Goal: Use online tool/utility: Use online tool/utility

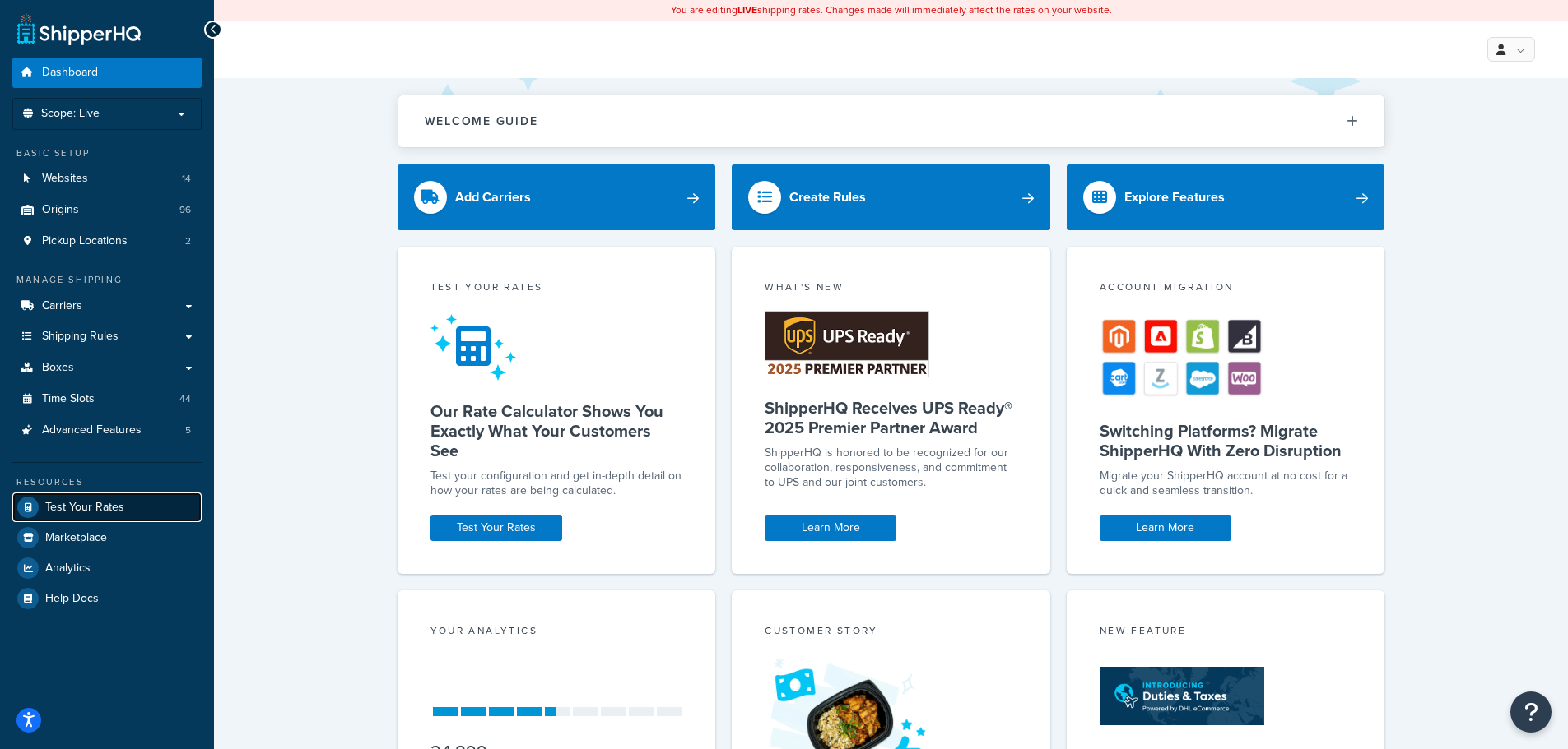
click at [86, 510] on span "Test Your Rates" at bounding box center [85, 508] width 79 height 14
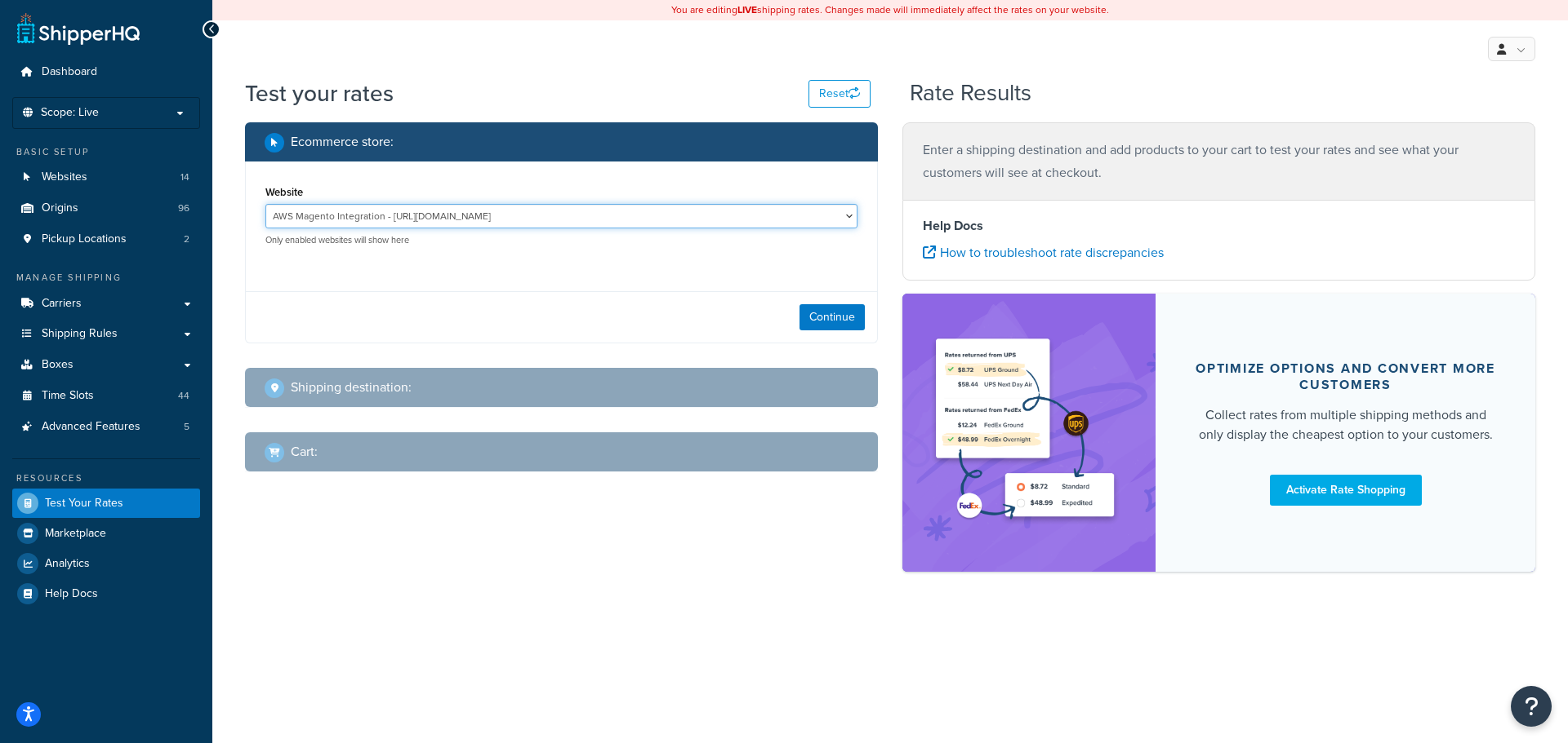
click at [601, 218] on select "AWS Magento Integration - [URL][DOMAIN_NAME] Builder Depot - [URL][DOMAIN_NAME]…" at bounding box center [561, 217] width 592 height 25
select select "48dc188d14332f5e808f29ddf0c9025a"
click at [265, 204] on select "AWS Magento Integration - [URL][DOMAIN_NAME] Builder Depot - [URL][DOMAIN_NAME]…" at bounding box center [561, 217] width 592 height 25
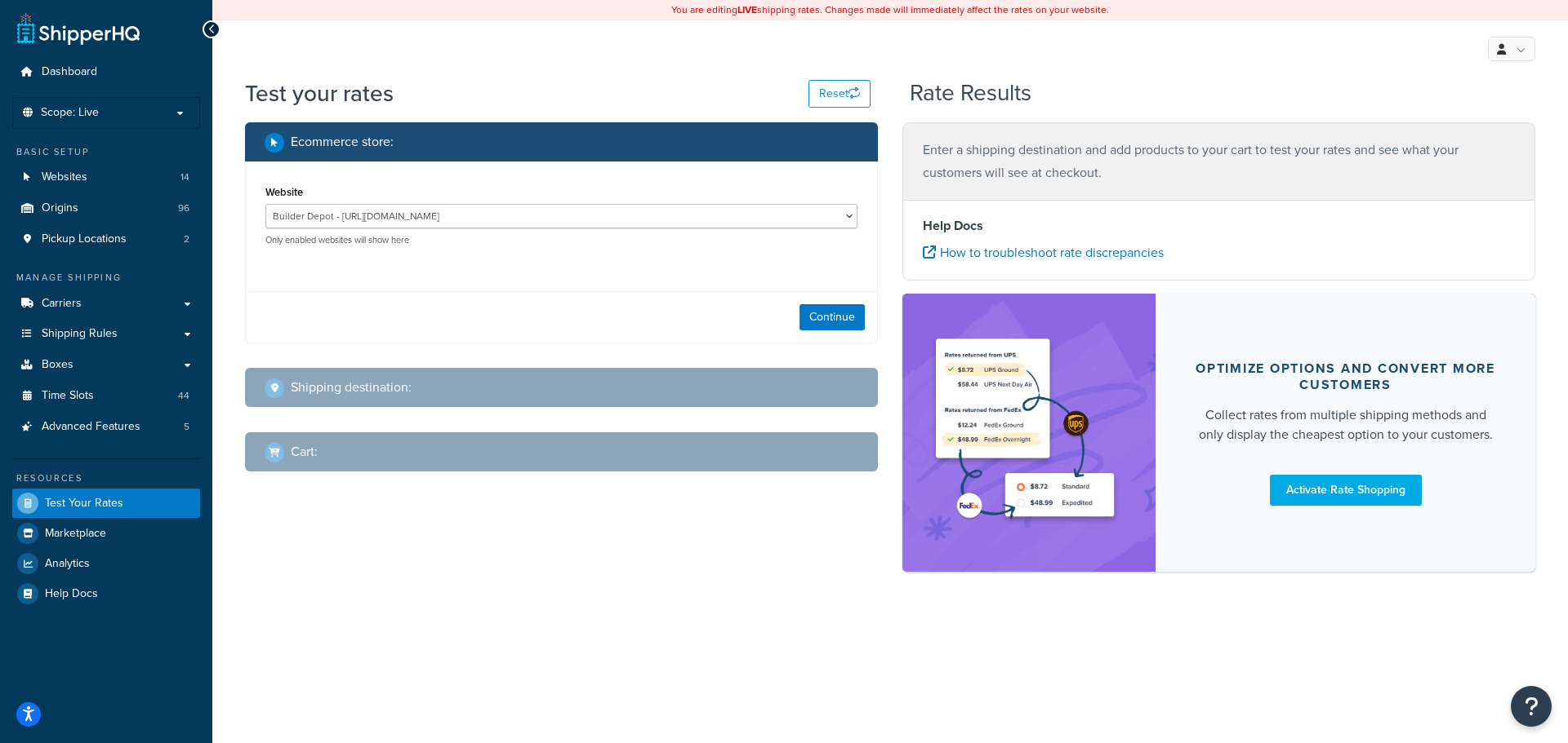
click at [825, 301] on div "Continue" at bounding box center [561, 317] width 631 height 52
click at [830, 318] on button "Continue" at bounding box center [832, 317] width 65 height 26
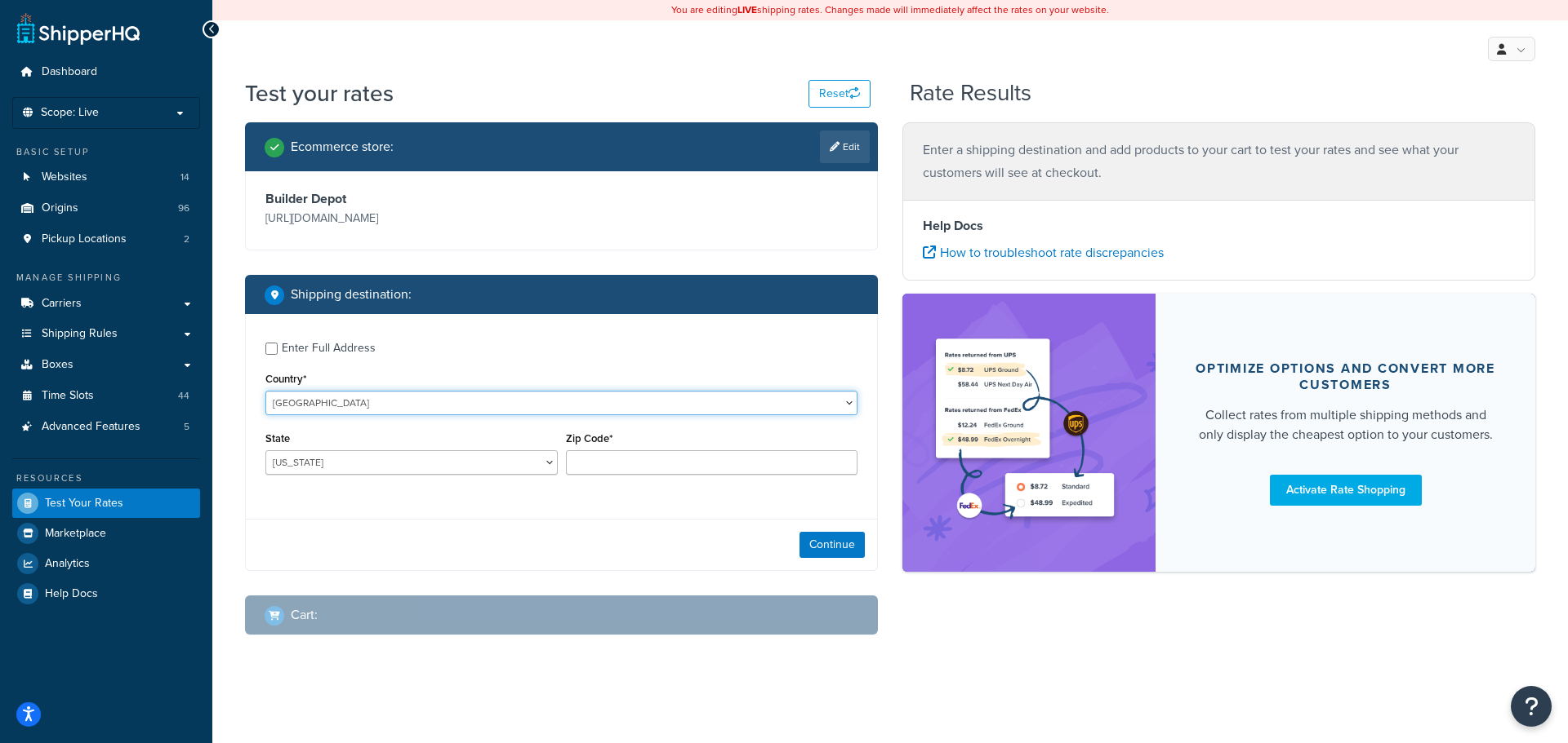
click at [359, 402] on select "[GEOGRAPHIC_DATA] [GEOGRAPHIC_DATA] [GEOGRAPHIC_DATA] [GEOGRAPHIC_DATA] [GEOGRA…" at bounding box center [561, 403] width 592 height 25
select select "GB"
click at [265, 391] on select "[GEOGRAPHIC_DATA] [GEOGRAPHIC_DATA] [GEOGRAPHIC_DATA] [GEOGRAPHIC_DATA] [GEOGRA…" at bounding box center [561, 403] width 592 height 25
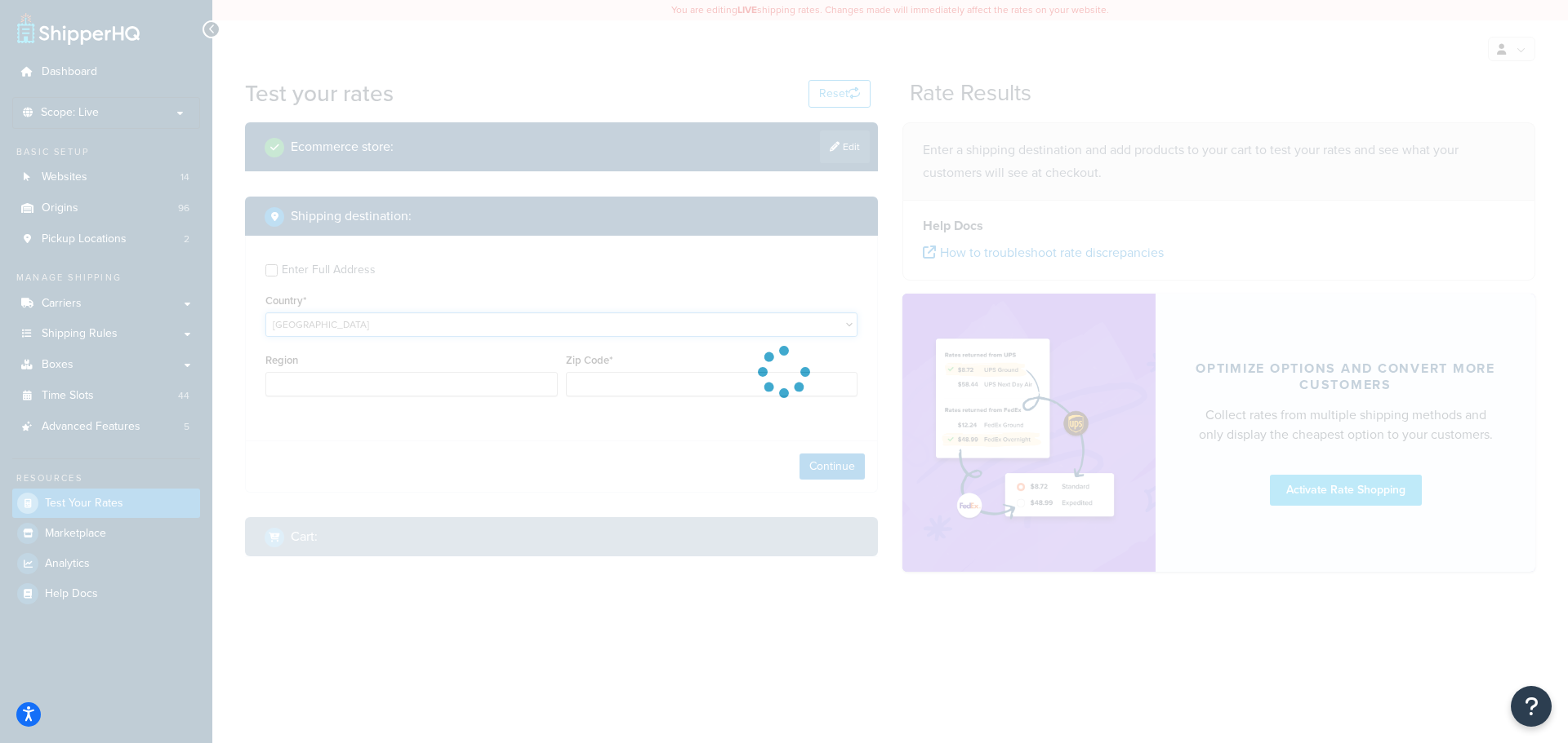
type input "AL"
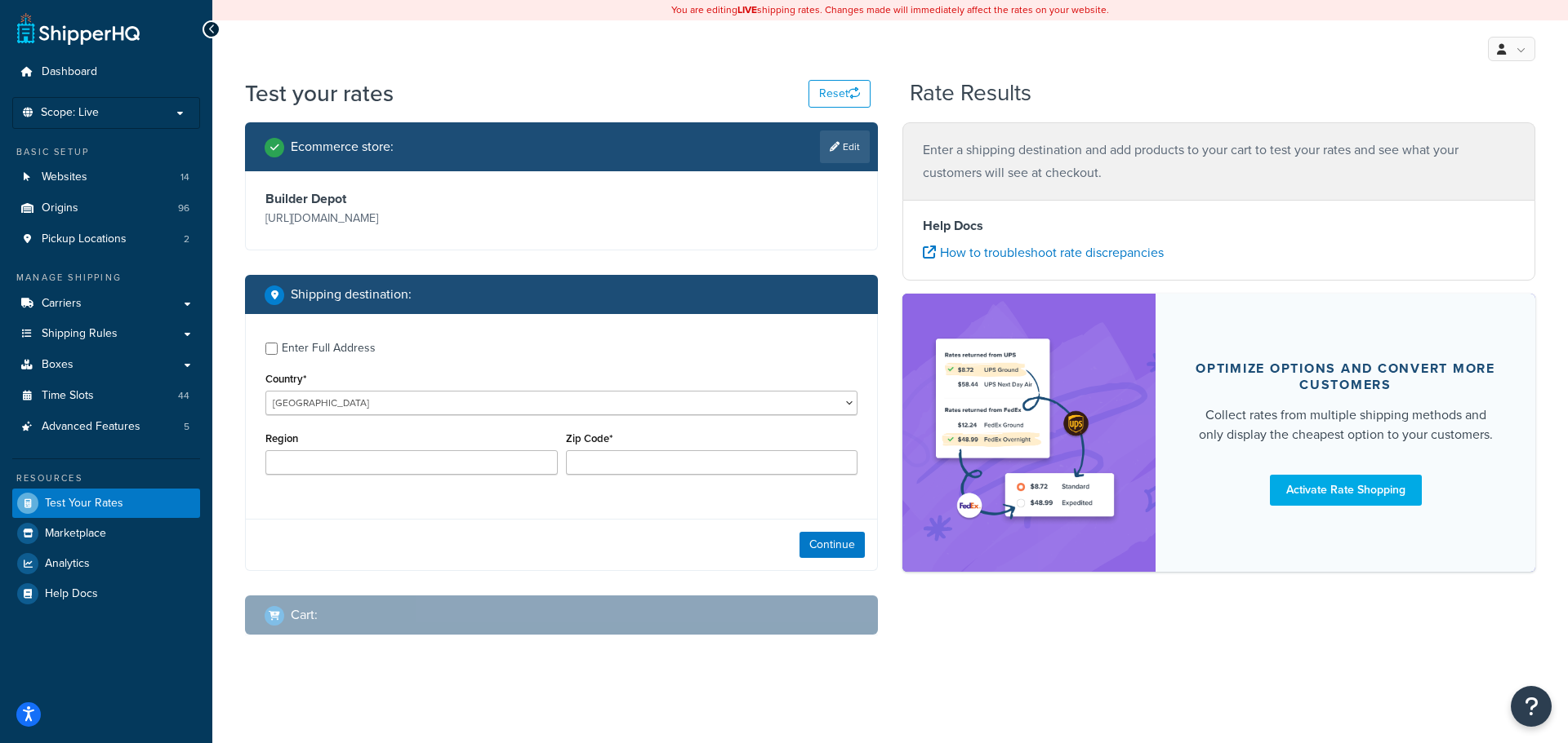
click at [645, 511] on div "Enter Full Address Country* [GEOGRAPHIC_DATA] [GEOGRAPHIC_DATA] [GEOGRAPHIC_DAT…" at bounding box center [561, 442] width 633 height 257
click at [614, 455] on input "Zip Code*" at bounding box center [712, 463] width 292 height 25
type input "g1"
click at [709, 537] on div "Continue" at bounding box center [561, 545] width 631 height 52
click at [801, 551] on button "Continue" at bounding box center [832, 545] width 65 height 26
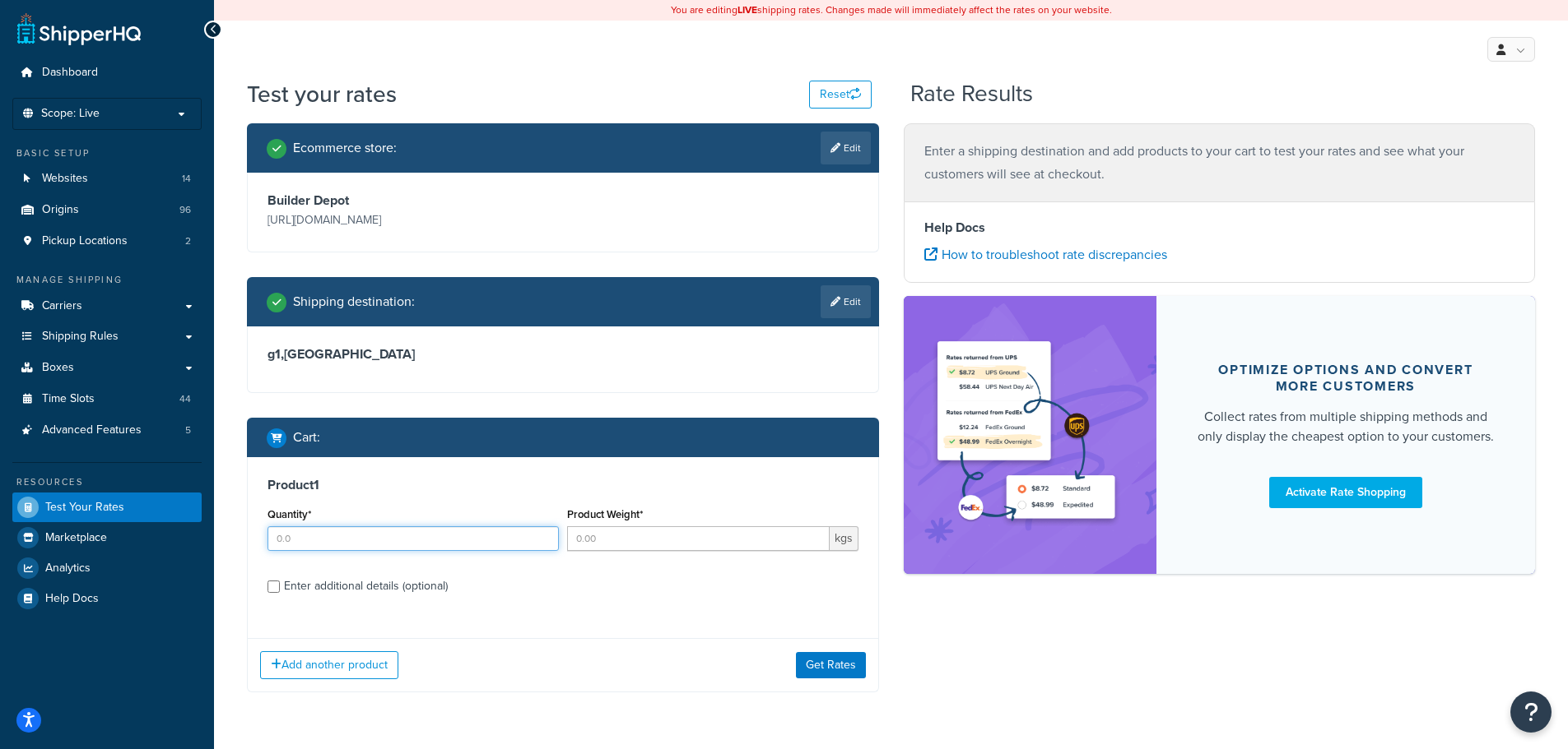
click at [533, 536] on input "Quantity*" at bounding box center [413, 539] width 291 height 25
type input "1"
click at [575, 542] on input "Product Weight*" at bounding box center [697, 539] width 263 height 25
type input "0.65"
click at [813, 663] on button "Get Rates" at bounding box center [830, 664] width 70 height 26
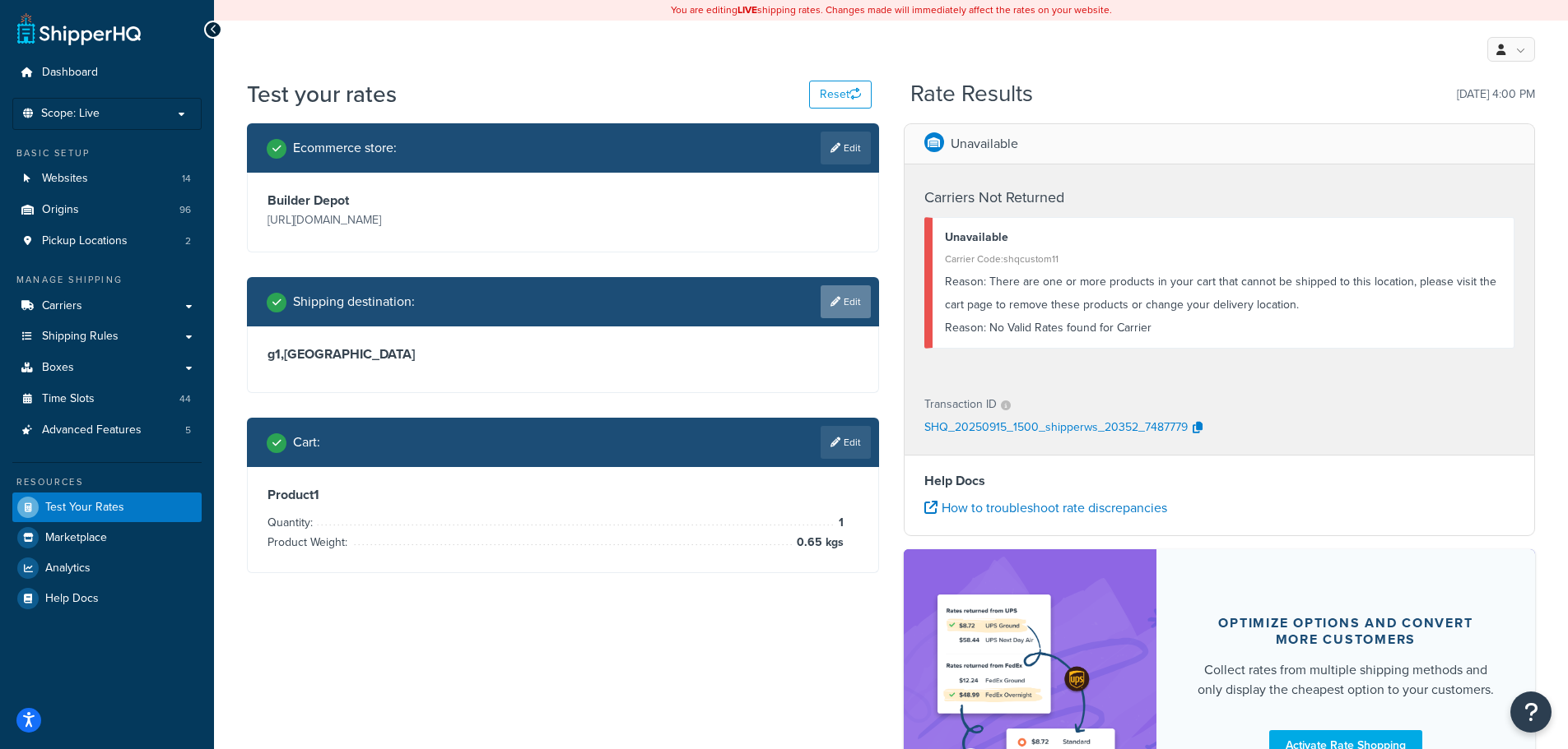
click at [846, 305] on link "Edit" at bounding box center [846, 302] width 50 height 33
select select "GB"
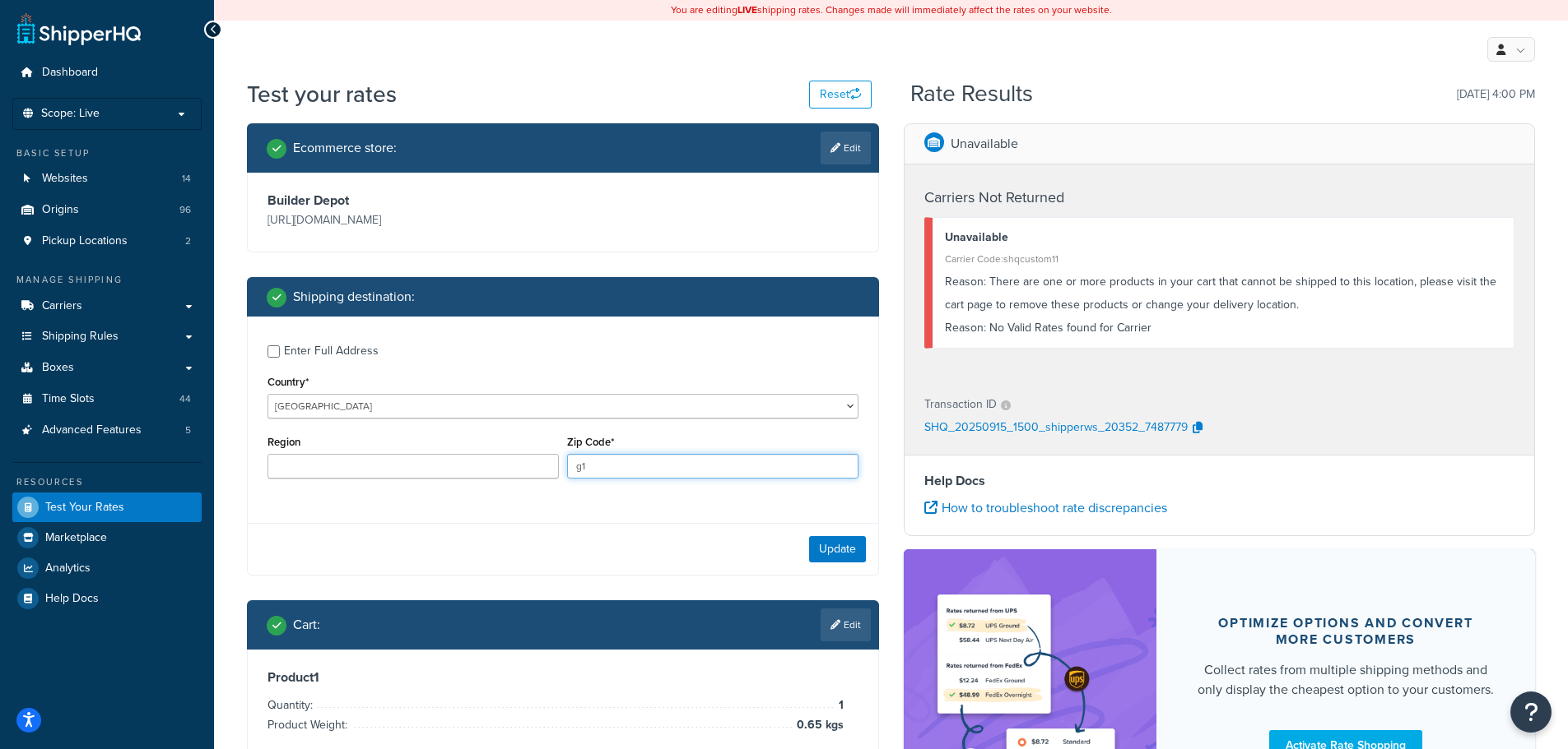
drag, startPoint x: 624, startPoint y: 455, endPoint x: 513, endPoint y: 469, distance: 111.9
click at [513, 469] on div "Region Zip Code* g1" at bounding box center [563, 461] width 599 height 60
type input "n11"
click at [841, 539] on button "Update" at bounding box center [837, 549] width 57 height 26
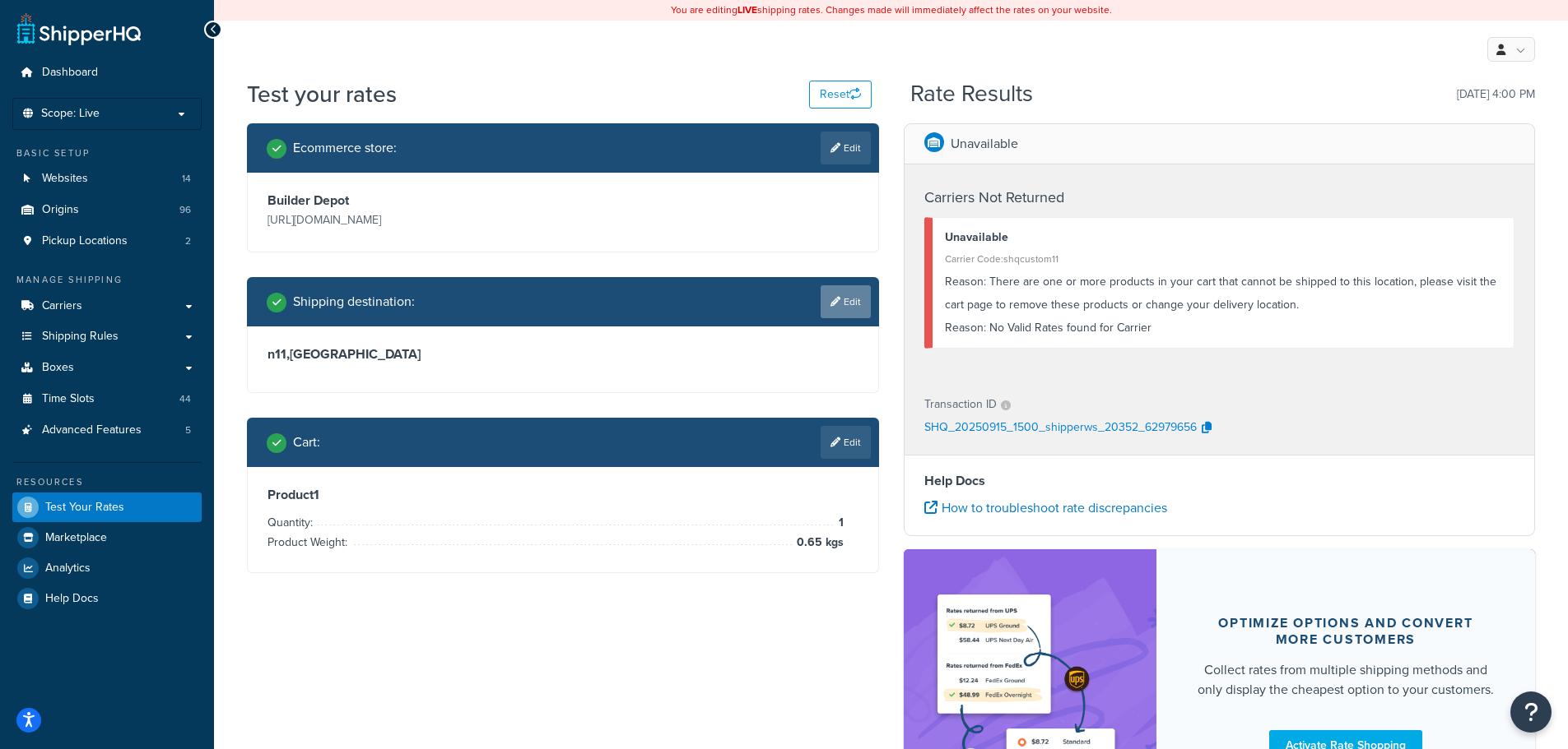
click at [821, 308] on link "Edit" at bounding box center [846, 302] width 50 height 33
select select "GB"
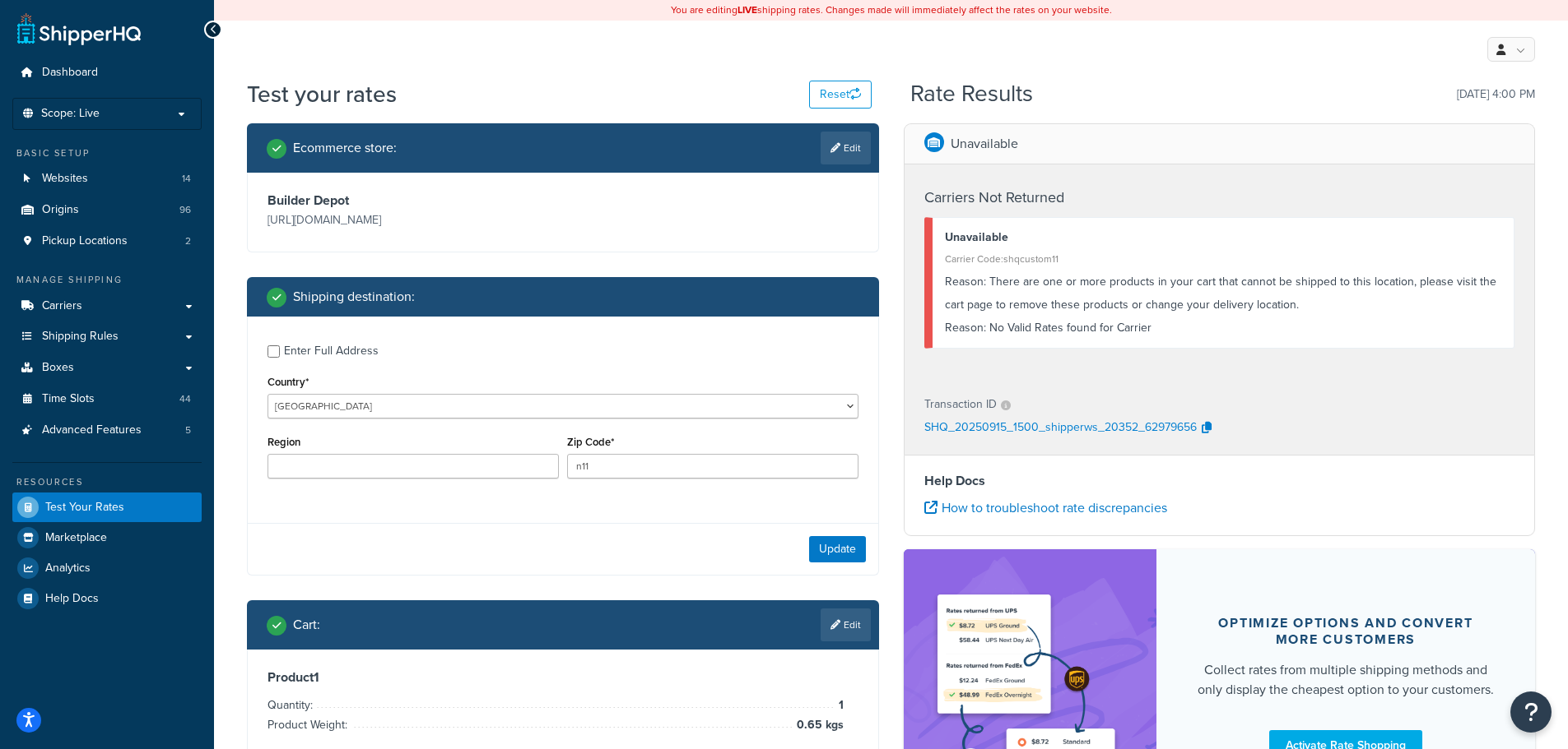
click at [631, 485] on div "Zip Code* n11" at bounding box center [712, 461] width 299 height 60
click at [625, 464] on input "n11" at bounding box center [712, 466] width 291 height 25
paste input "N7 0HT"
type input "N7 0HT"
click at [829, 540] on button "Update" at bounding box center [837, 549] width 57 height 26
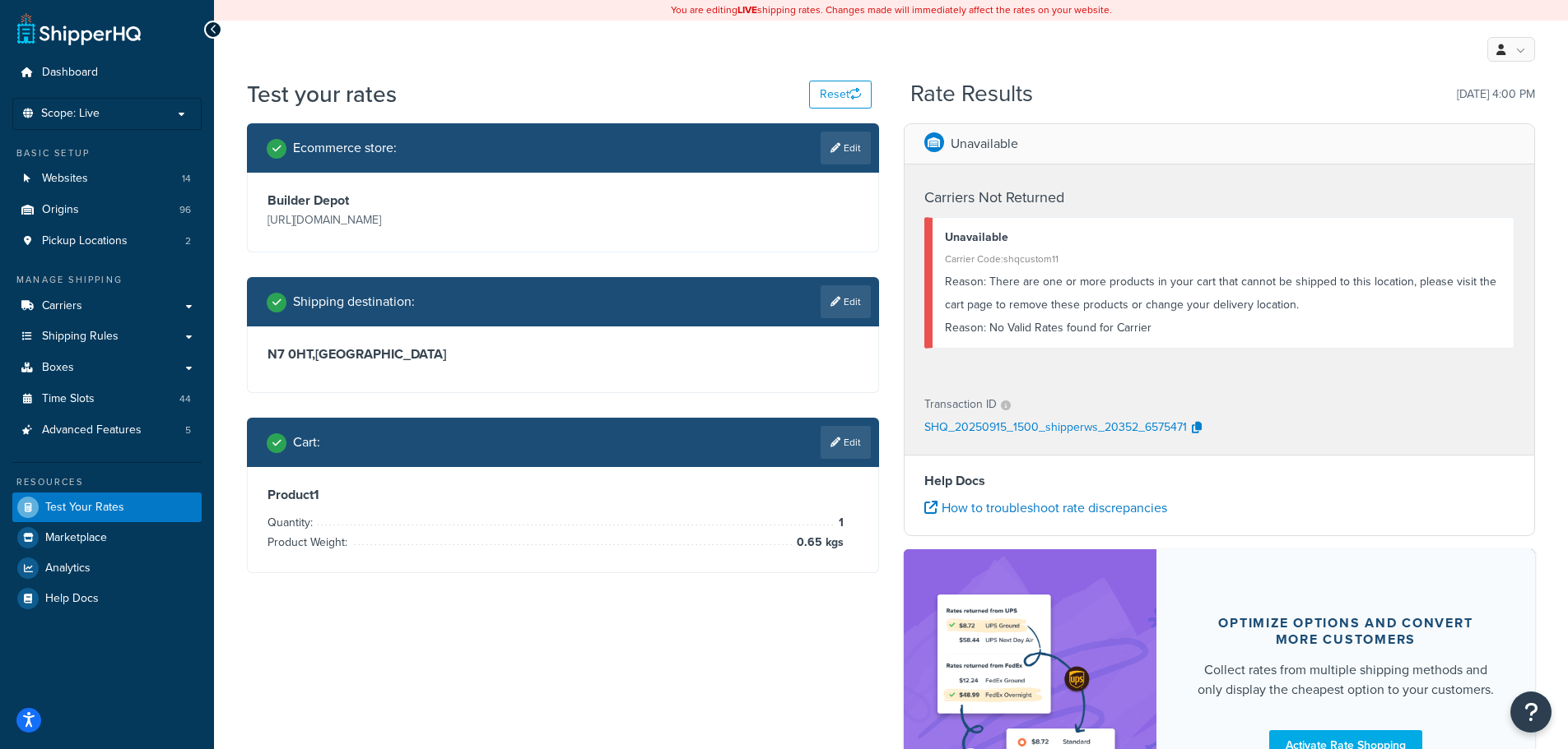
click at [312, 643] on div "Ecommerce store : Edit Builder Depot [URL][DOMAIN_NAME] Shipping destination : …" at bounding box center [891, 483] width 1313 height 720
drag, startPoint x: 1148, startPoint y: 292, endPoint x: 1451, endPoint y: 293, distance: 303.0
click at [1451, 293] on div "Reason: There are one or more products in your cart that cannot be shipped to t…" at bounding box center [1223, 293] width 557 height 46
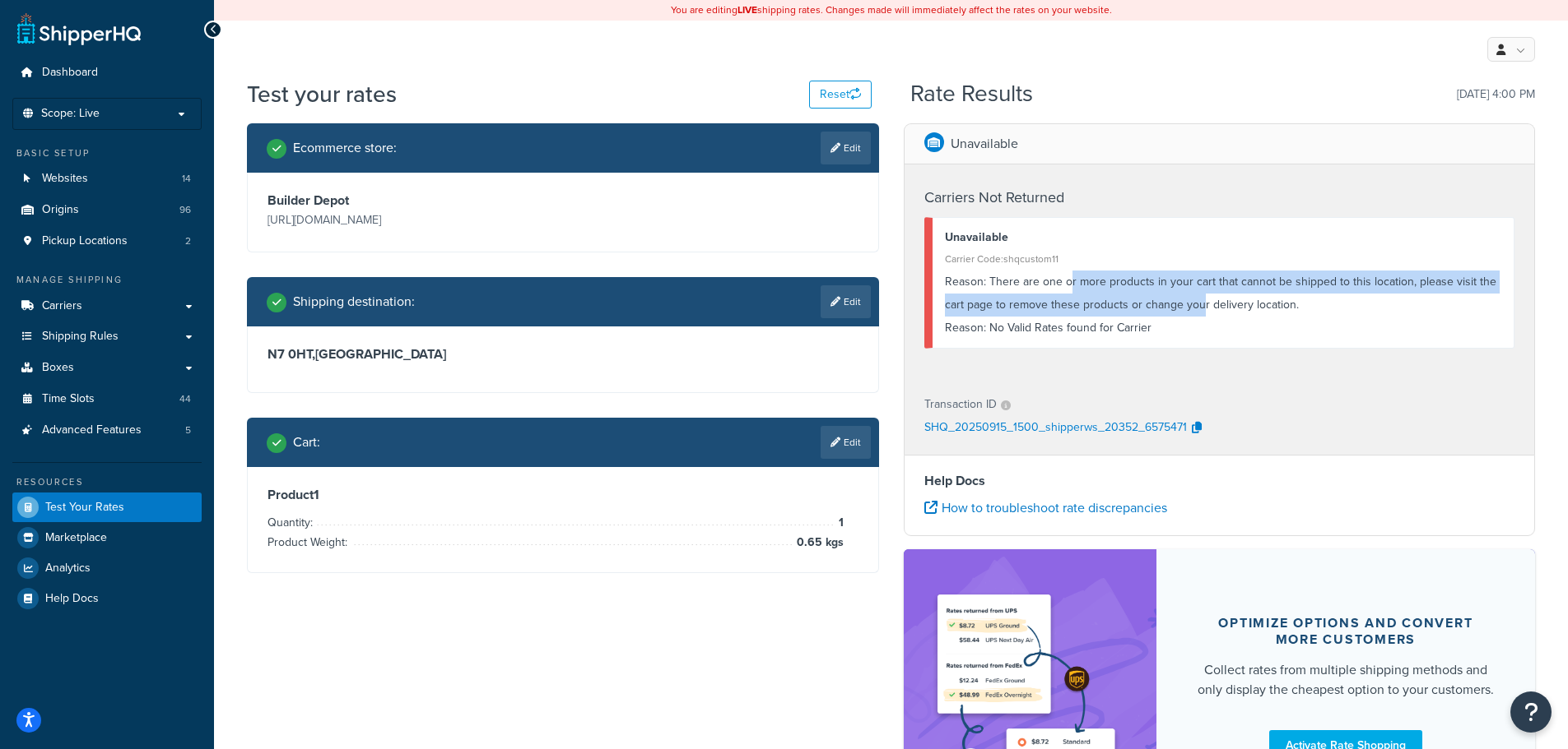
drag, startPoint x: 1069, startPoint y: 292, endPoint x: 1198, endPoint y: 314, distance: 130.9
click at [1198, 314] on div "Reason: There are one or more products in your cart that cannot be shipped to t…" at bounding box center [1223, 293] width 557 height 46
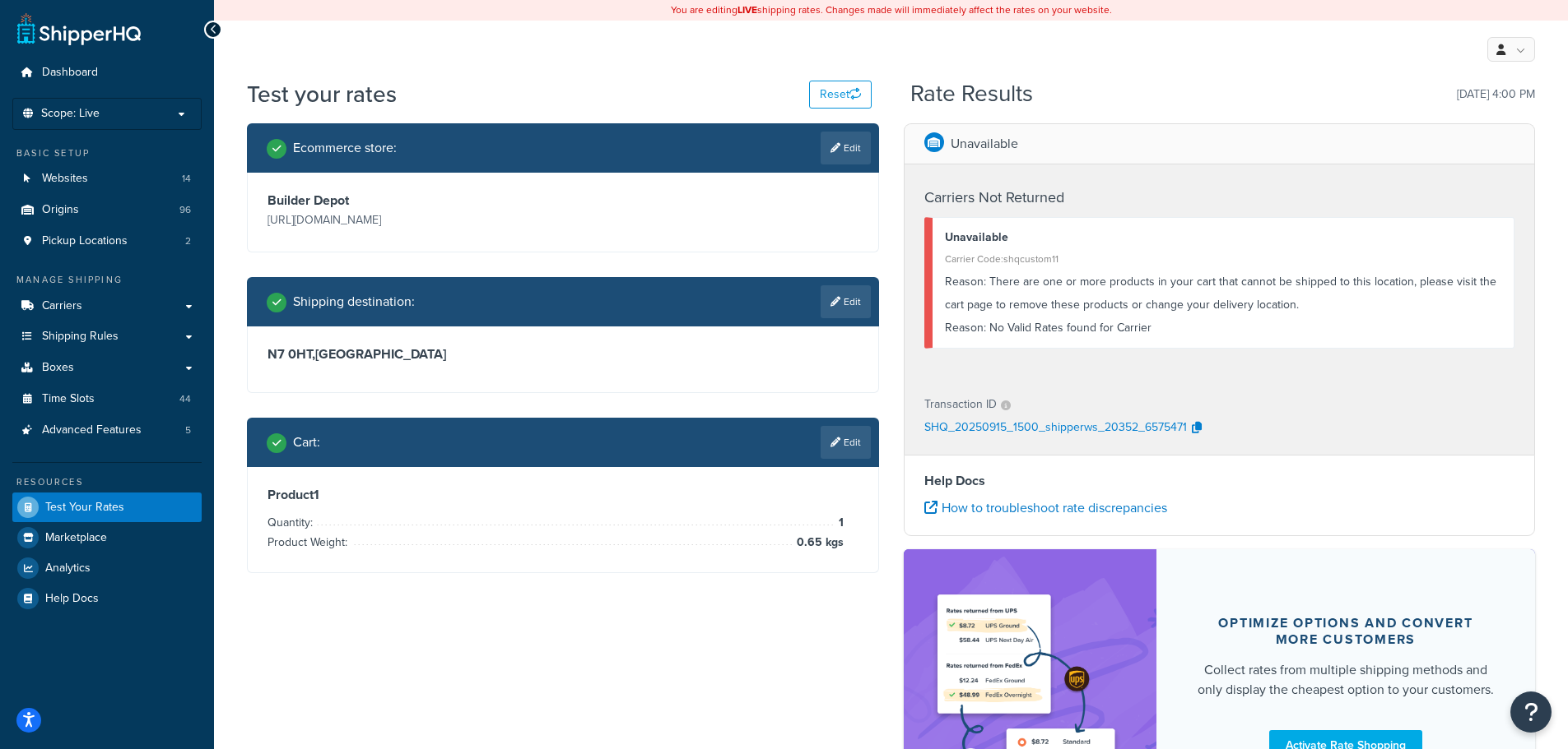
click at [1101, 328] on div "Reason: No Valid Rates found for Carrier" at bounding box center [1223, 328] width 557 height 23
